Goal: Complete application form

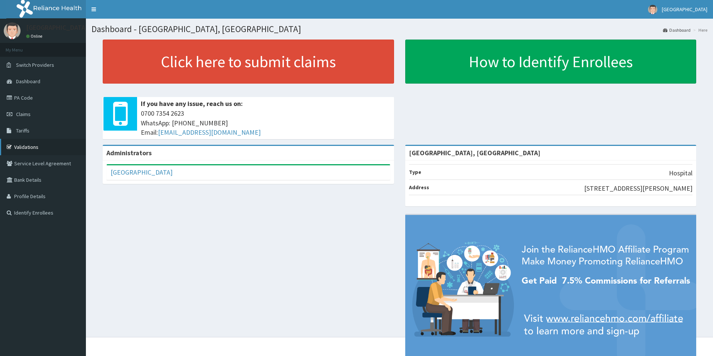
click at [32, 149] on link "Validations" at bounding box center [43, 147] width 86 height 16
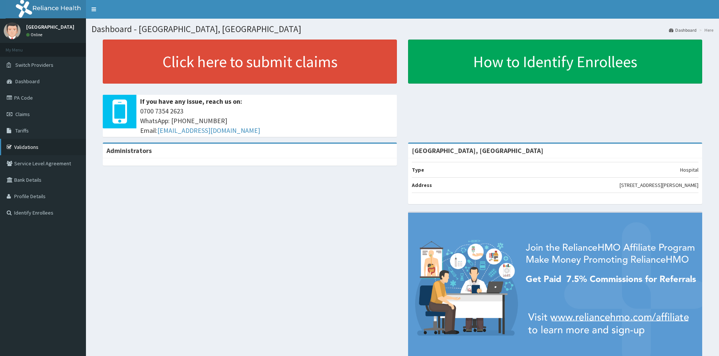
click at [24, 148] on link "Validations" at bounding box center [43, 147] width 86 height 16
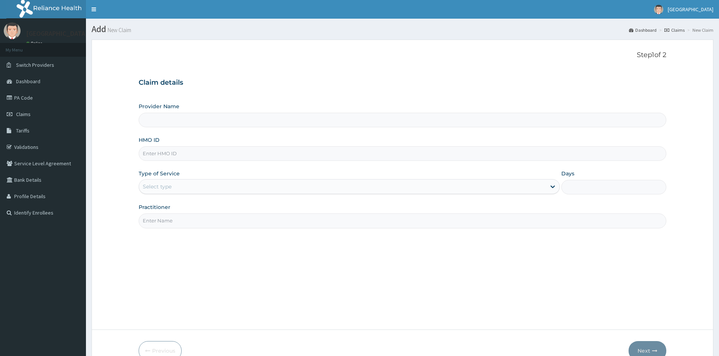
type input "[GEOGRAPHIC_DATA], [GEOGRAPHIC_DATA]"
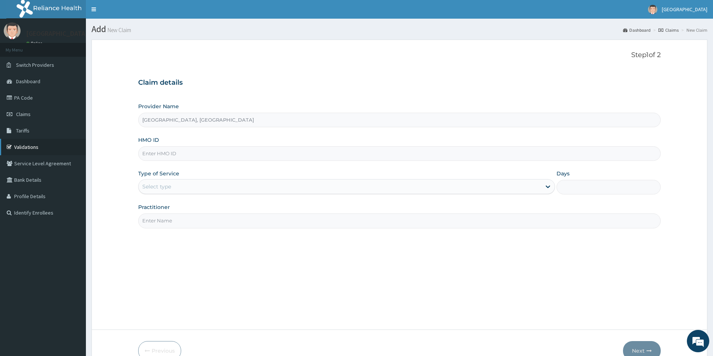
click at [22, 149] on link "Validations" at bounding box center [43, 147] width 86 height 16
type input "[GEOGRAPHIC_DATA], [GEOGRAPHIC_DATA]"
click at [18, 148] on link "Validations" at bounding box center [43, 147] width 86 height 16
